Goal: Transaction & Acquisition: Book appointment/travel/reservation

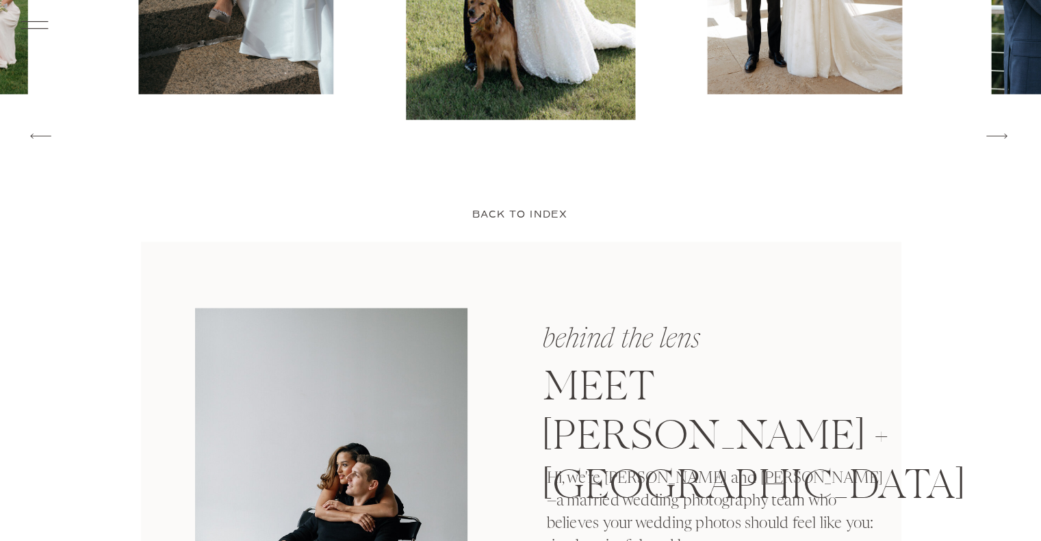
scroll to position [2670, 0]
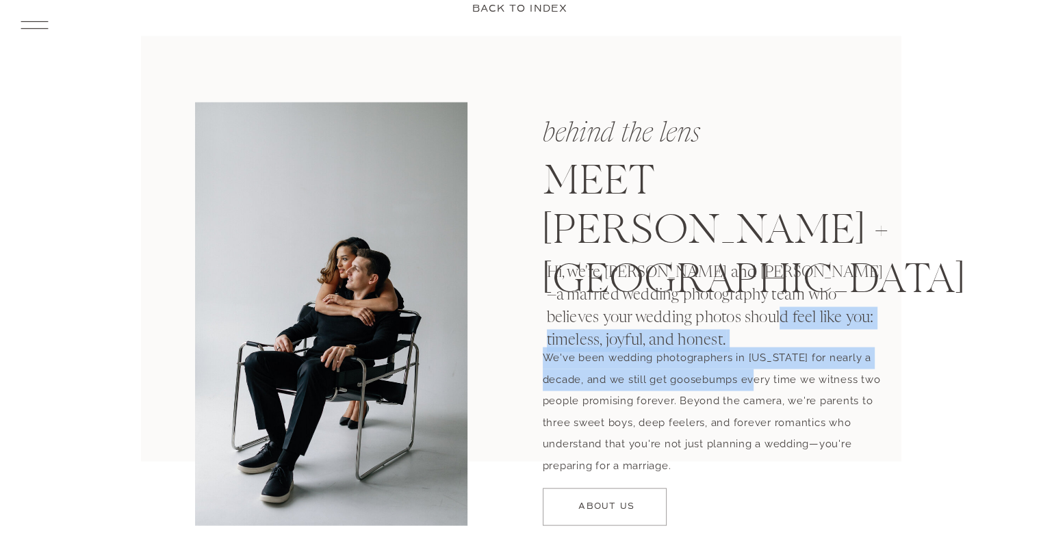
drag, startPoint x: 713, startPoint y: 316, endPoint x: 741, endPoint y: 388, distance: 76.9
click at [741, 388] on div "behind the lens MEET [PERSON_NAME] + SAVANNAH Hi, we're [PERSON_NAME] and [PERS…" at bounding box center [520, 303] width 821 height 535
click at [741, 388] on p "We've been wedding photographers in [US_STATE] for nearly a decade, and we stil…" at bounding box center [719, 405] width 352 height 114
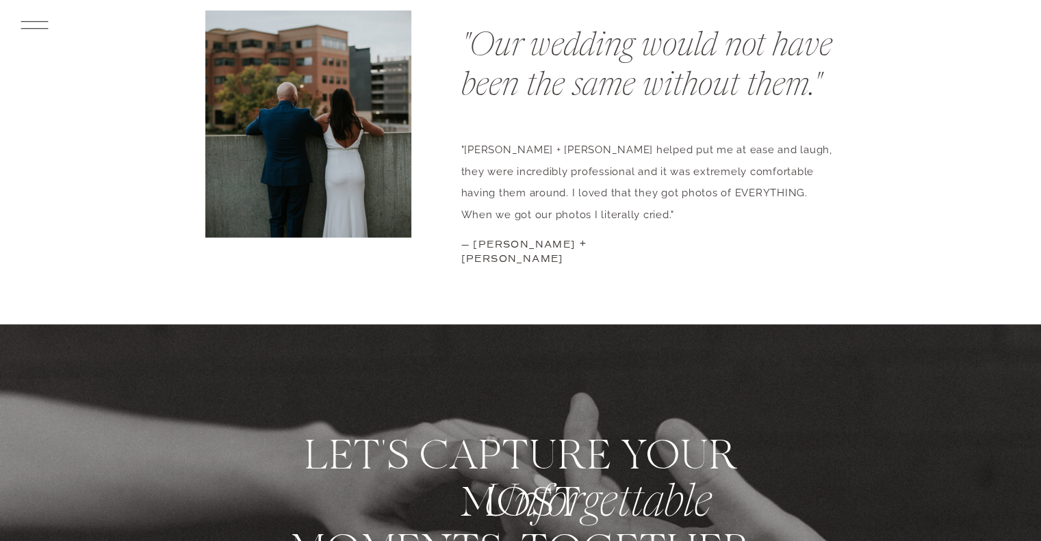
scroll to position [7393, 0]
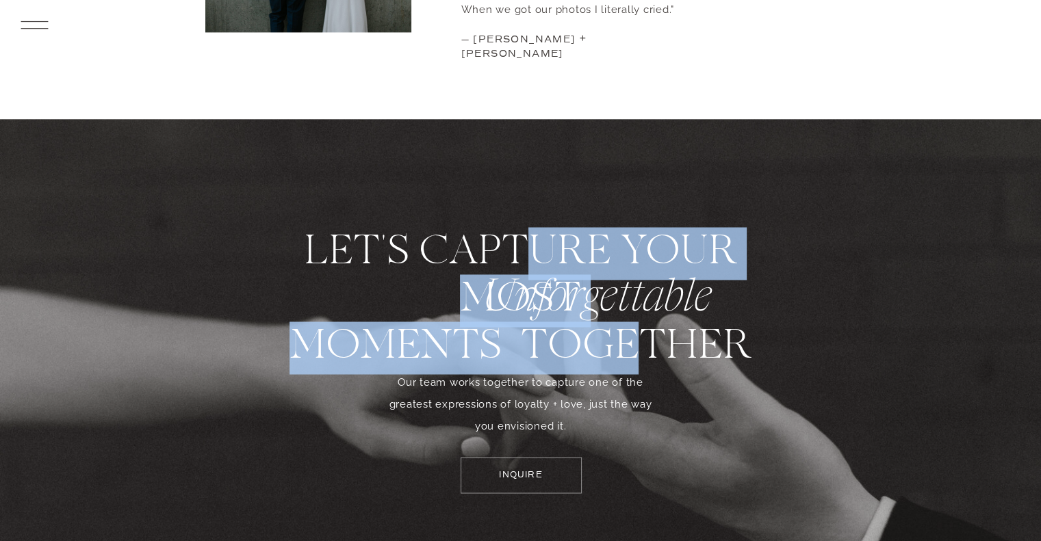
drag, startPoint x: 542, startPoint y: 256, endPoint x: 637, endPoint y: 343, distance: 128.9
click at [637, 343] on p "let's CAPTURE YOUR MOST MOMENTS together" at bounding box center [521, 306] width 507 height 153
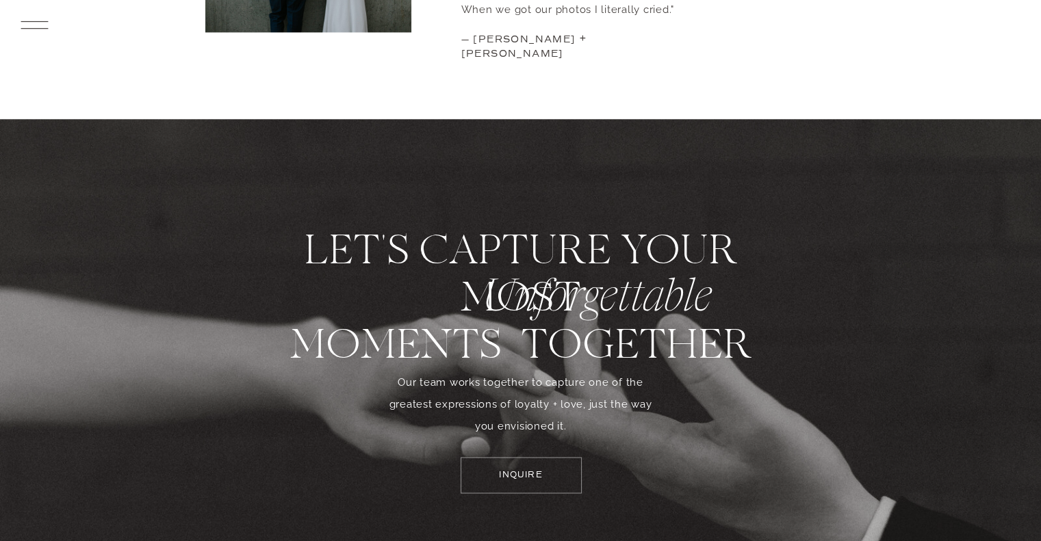
click at [516, 476] on p "INQUIRE" at bounding box center [521, 476] width 97 height 14
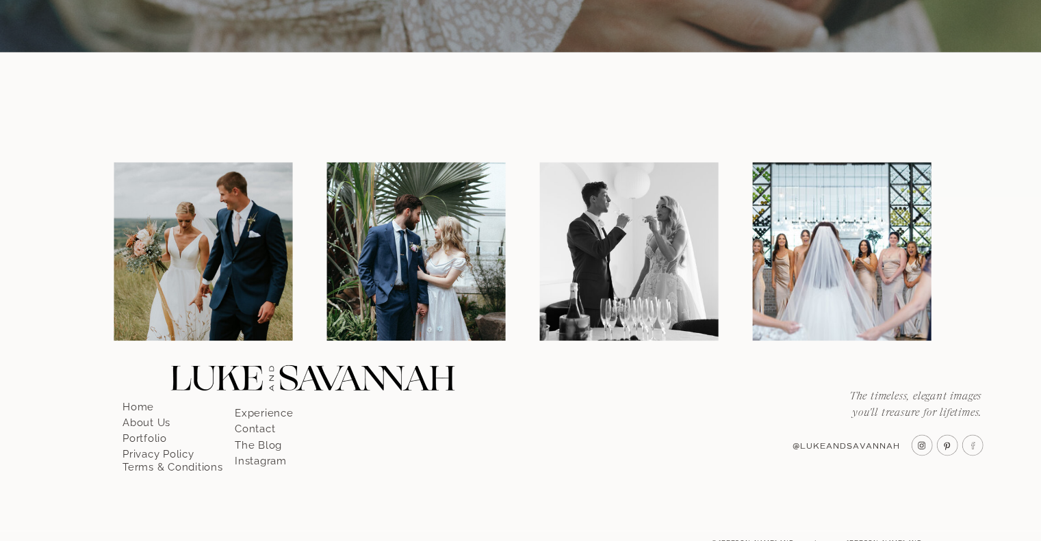
scroll to position [1533, 0]
